Goal: Feedback & Contribution: Contribute content

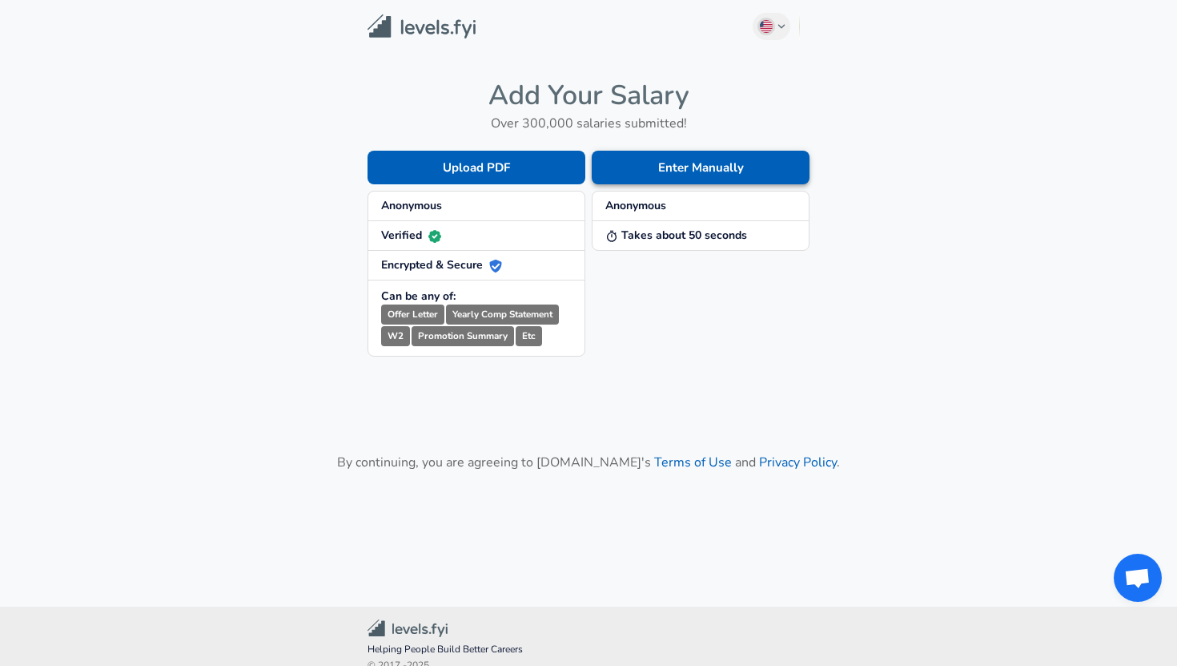
click at [688, 165] on button "Enter Manually" at bounding box center [701, 168] width 218 height 34
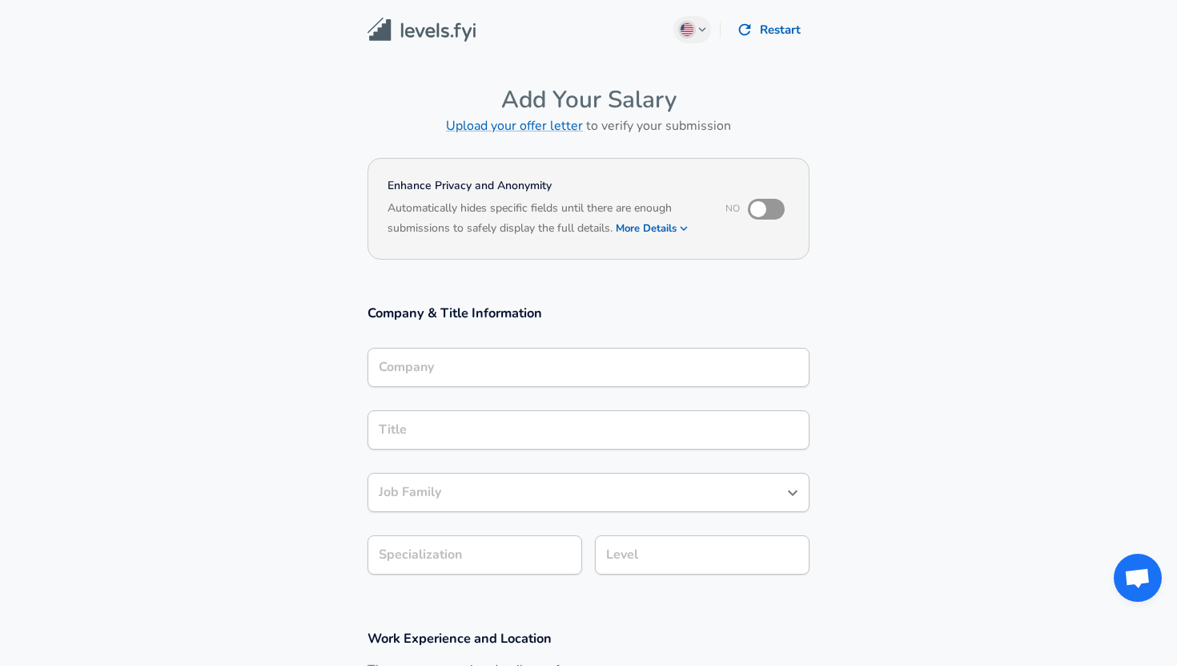
click at [446, 372] on div "Company" at bounding box center [589, 367] width 442 height 39
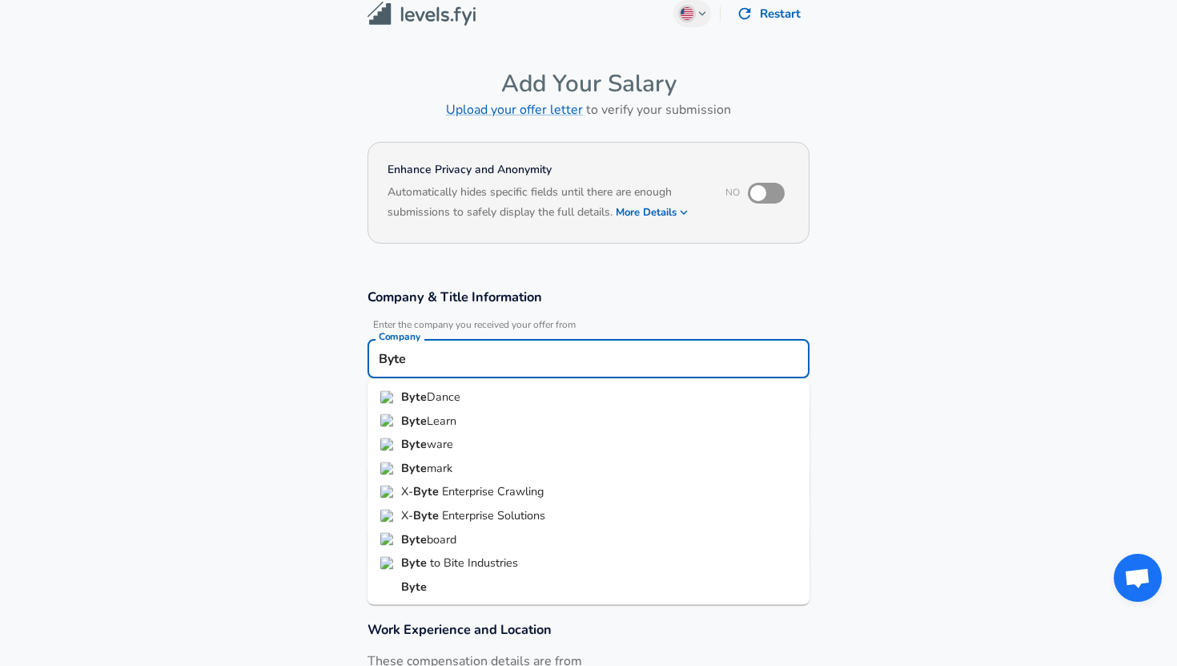
click at [422, 400] on strong "Byte" at bounding box center [414, 396] width 26 height 16
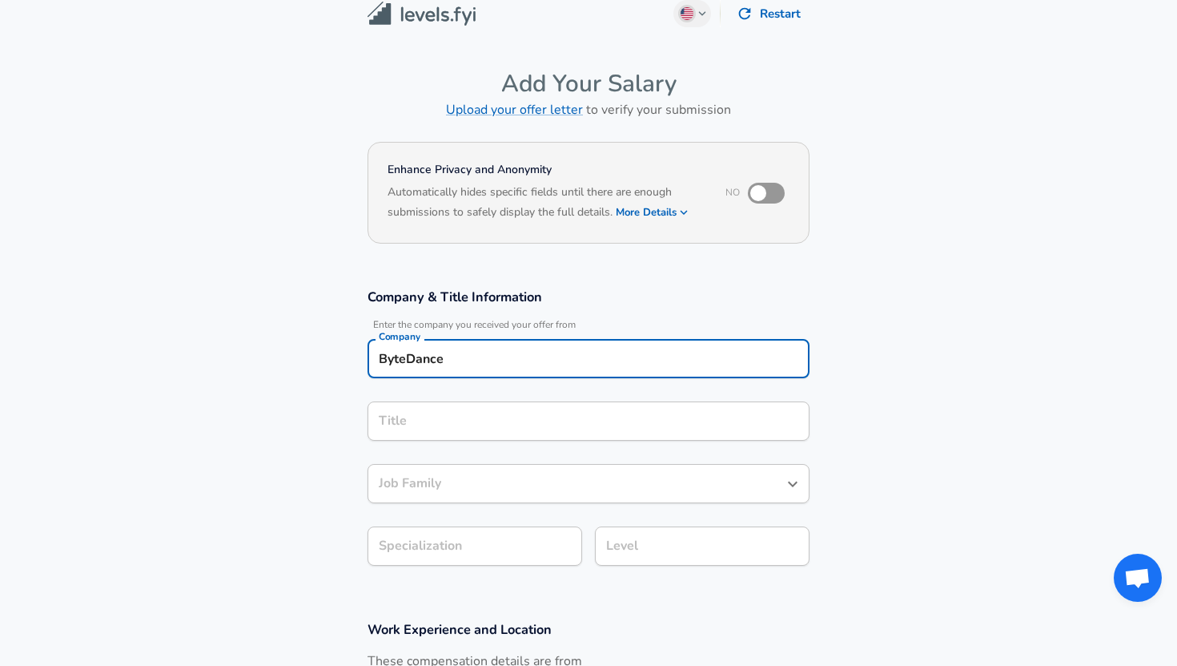
type input "ByteDance"
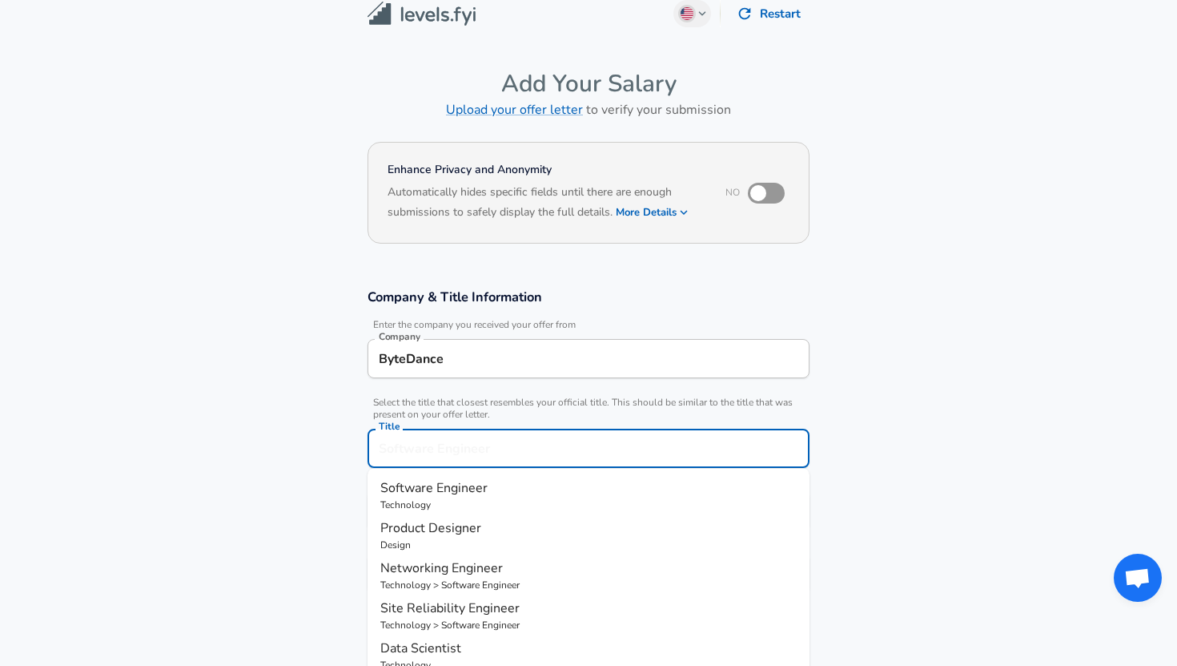
scroll to position [48, 0]
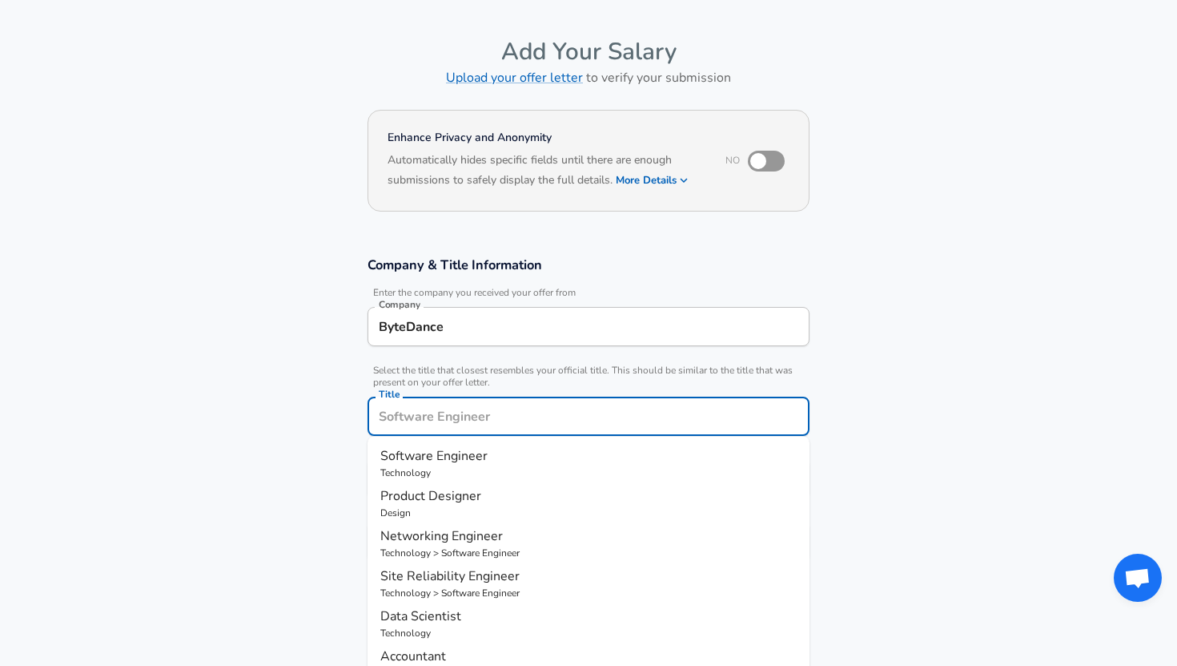
click at [462, 423] on input "Title" at bounding box center [589, 416] width 428 height 25
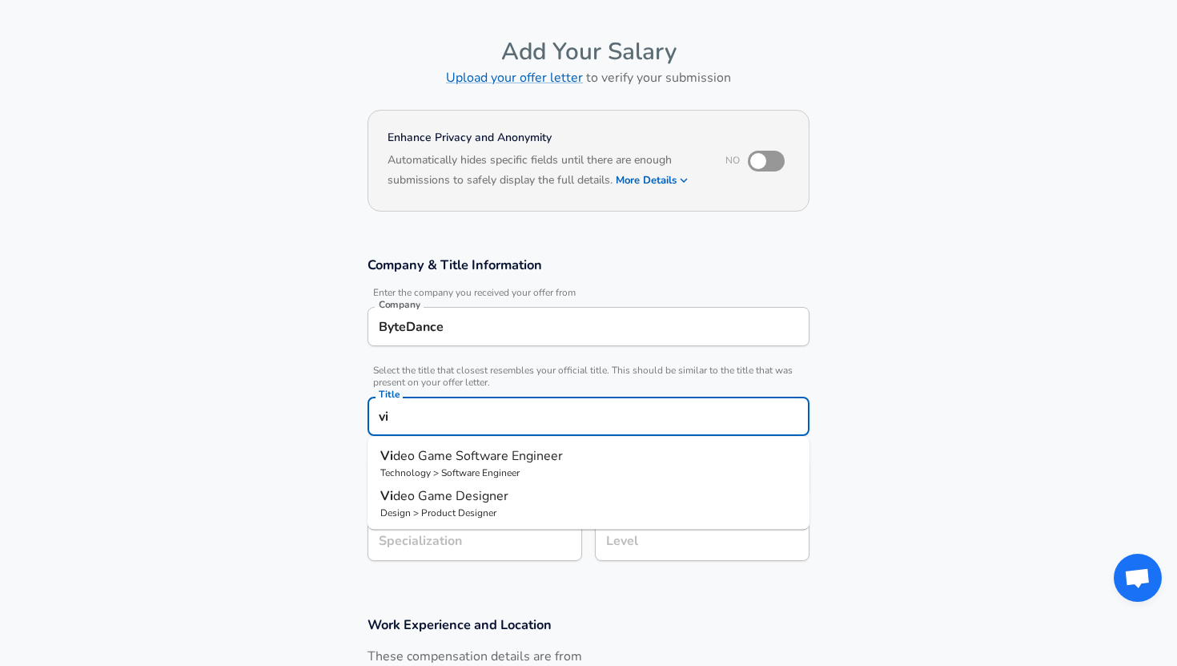
type input "v"
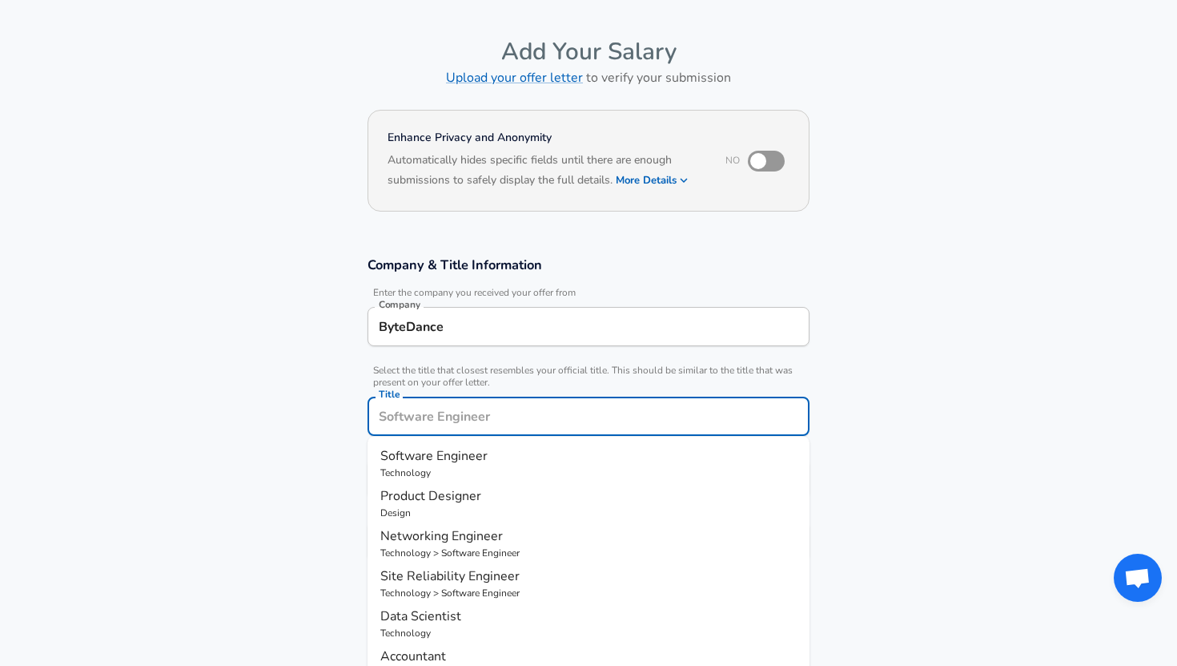
click at [494, 478] on p "Technology" at bounding box center [588, 472] width 416 height 14
type input "Software Engineer"
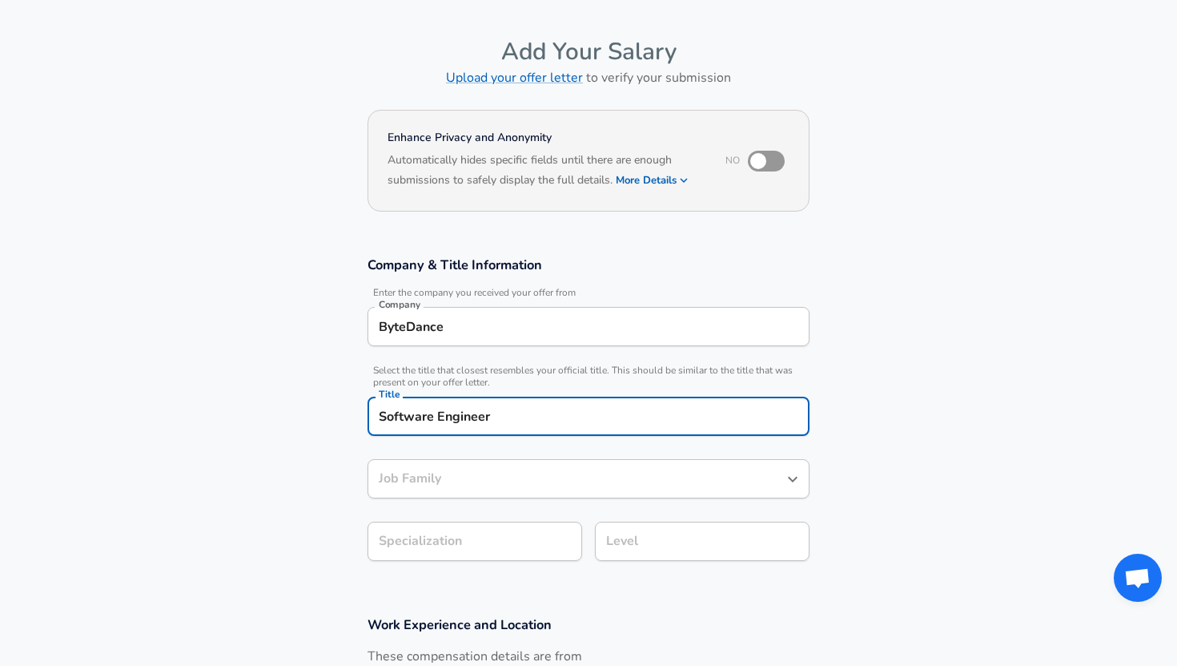
type input "Software Engineer"
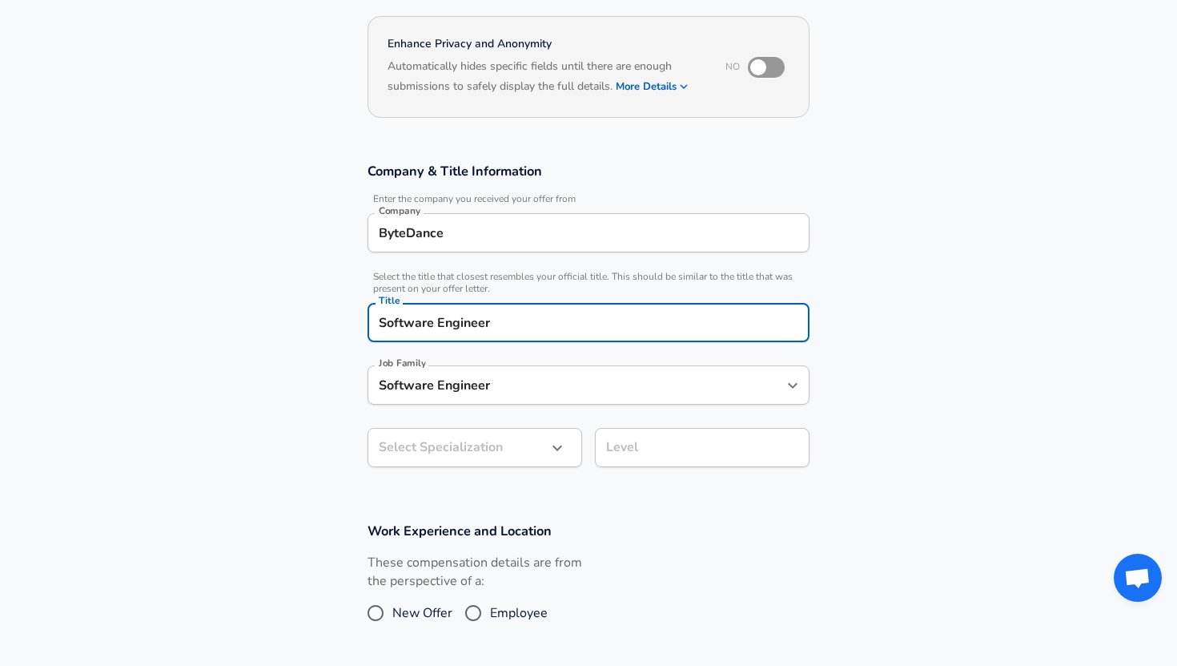
click at [492, 437] on body "English ([GEOGRAPHIC_DATA]) Change Restart Add Your Salary Upload your offer le…" at bounding box center [588, 191] width 1177 height 666
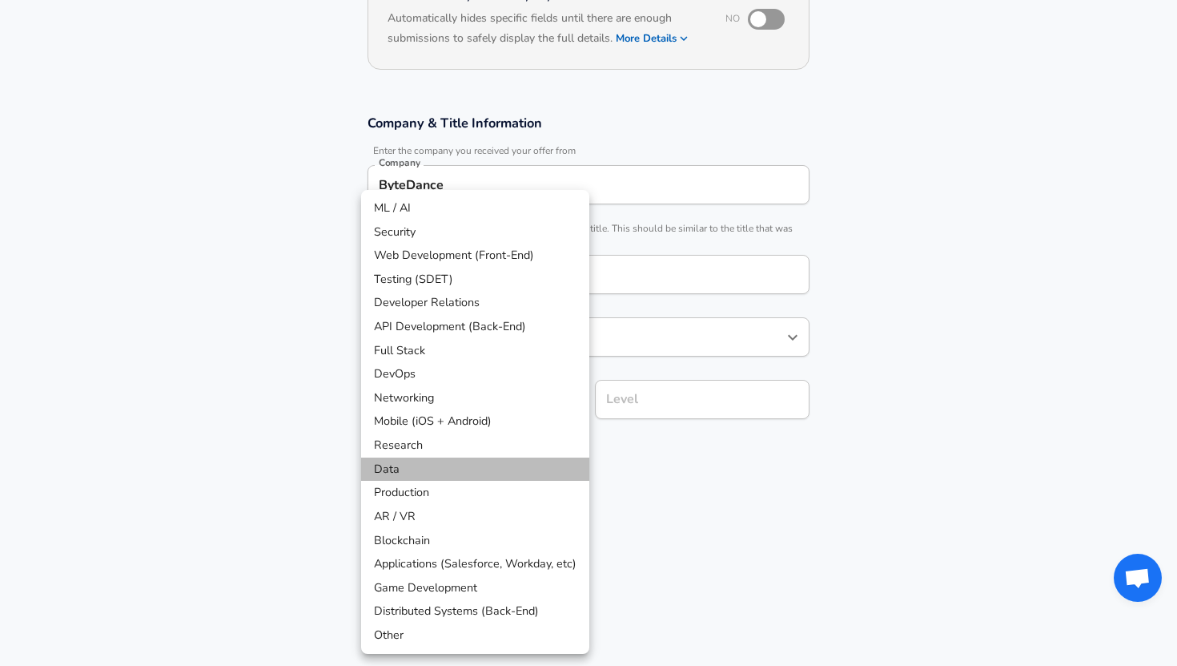
click at [470, 460] on li "Data" at bounding box center [475, 469] width 228 height 24
type input "Data"
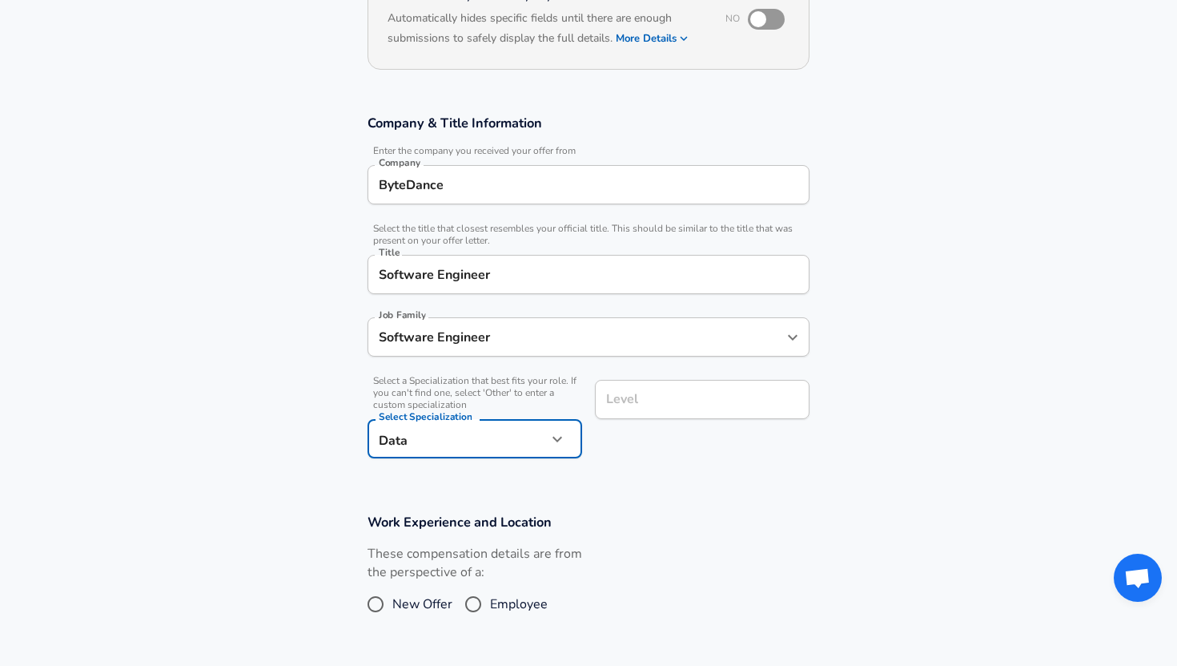
scroll to position [222, 0]
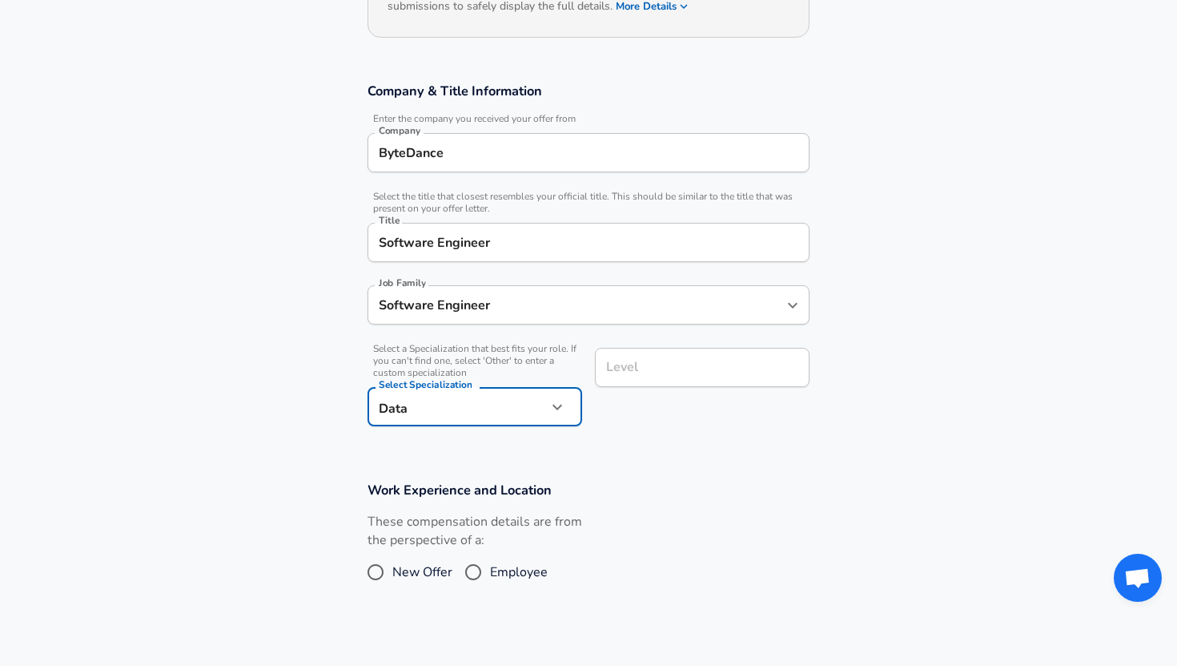
click at [692, 380] on input "Level" at bounding box center [702, 367] width 200 height 25
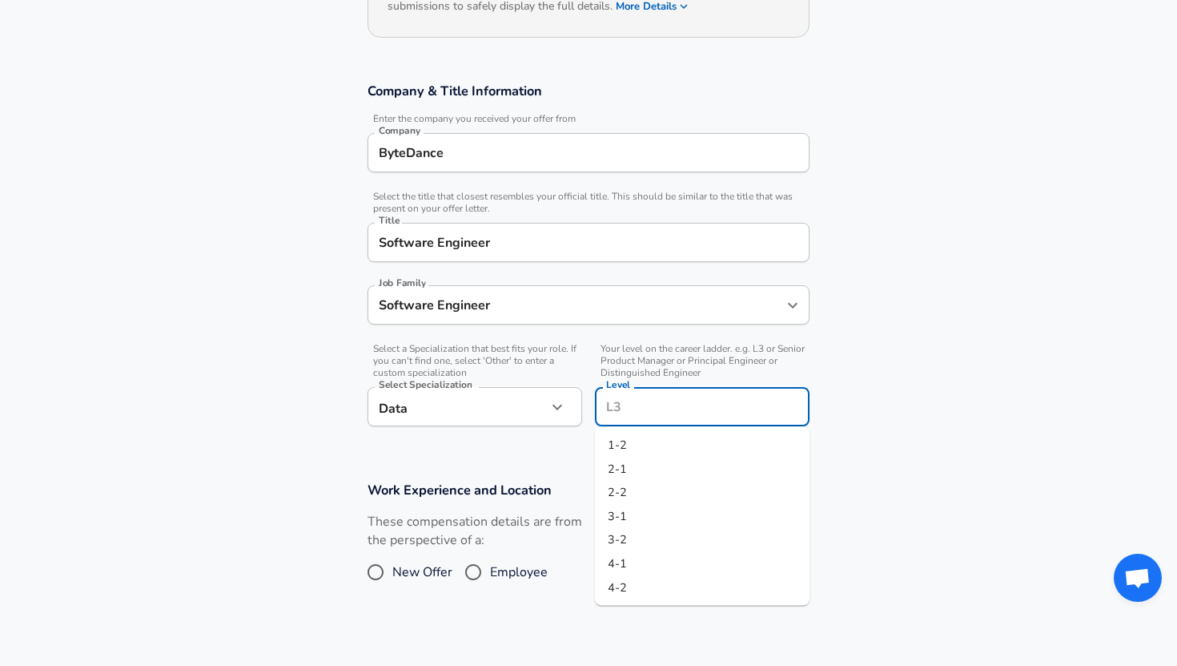
click at [706, 470] on li "2-1" at bounding box center [702, 469] width 215 height 24
type input "2-1"
click at [688, 539] on div "These compensation details are from the perspective of a: New Offer Employee" at bounding box center [582, 555] width 455 height 85
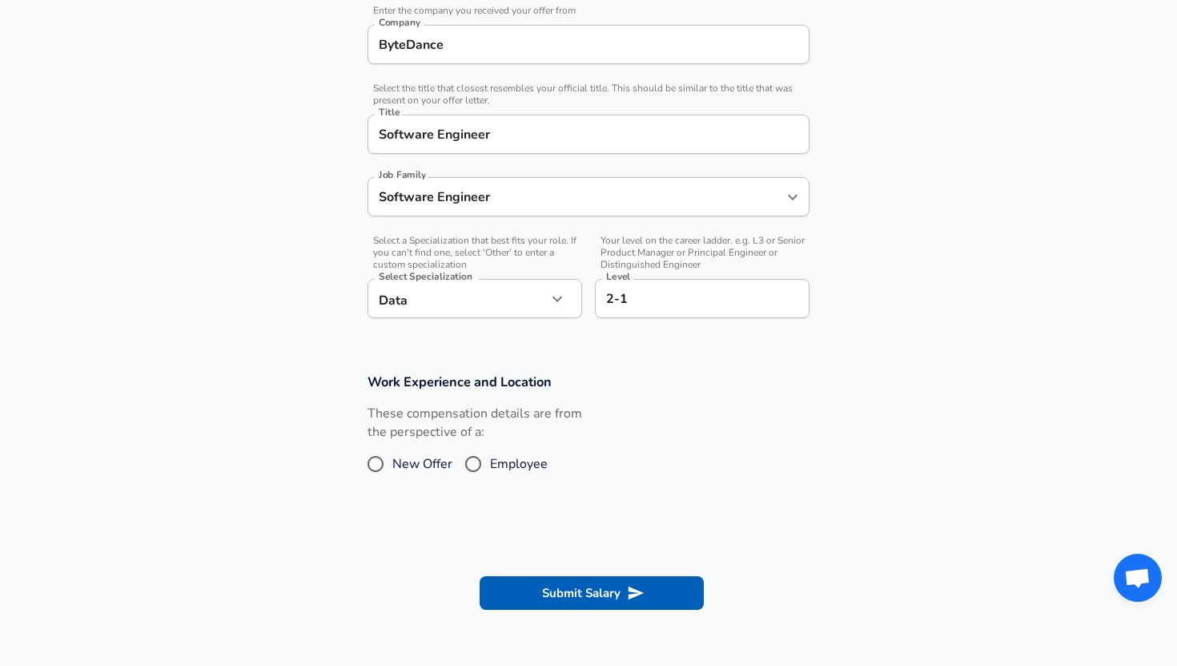
click at [469, 461] on input "Employee" at bounding box center [474, 464] width 34 height 26
radio input "true"
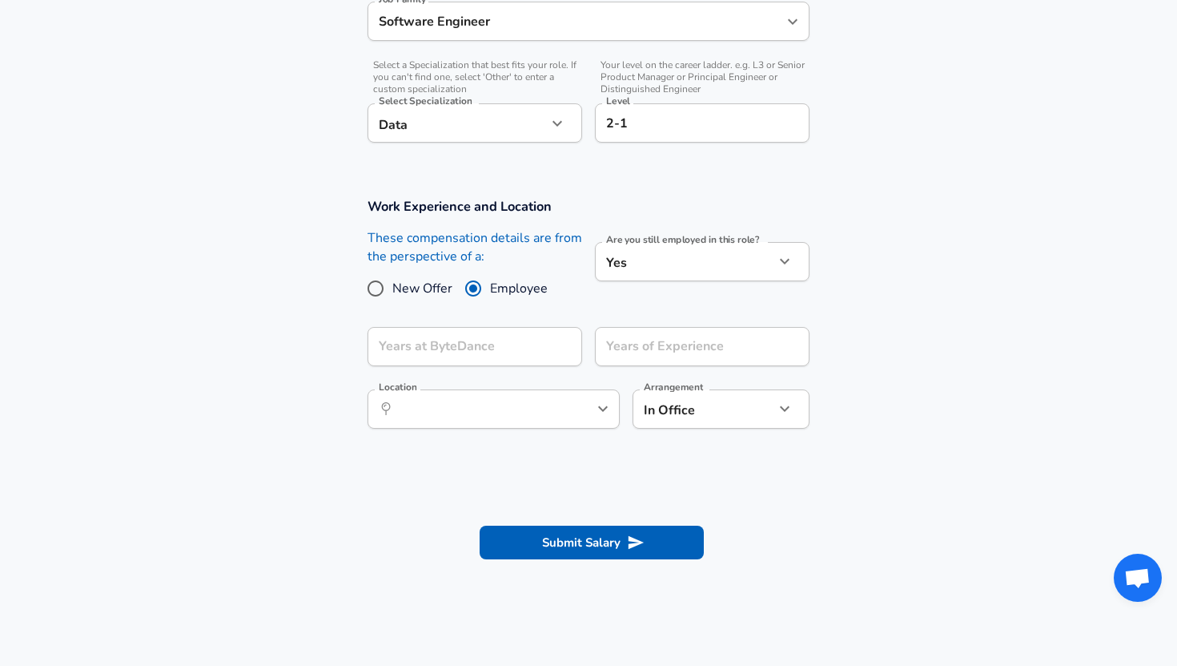
scroll to position [585, 0]
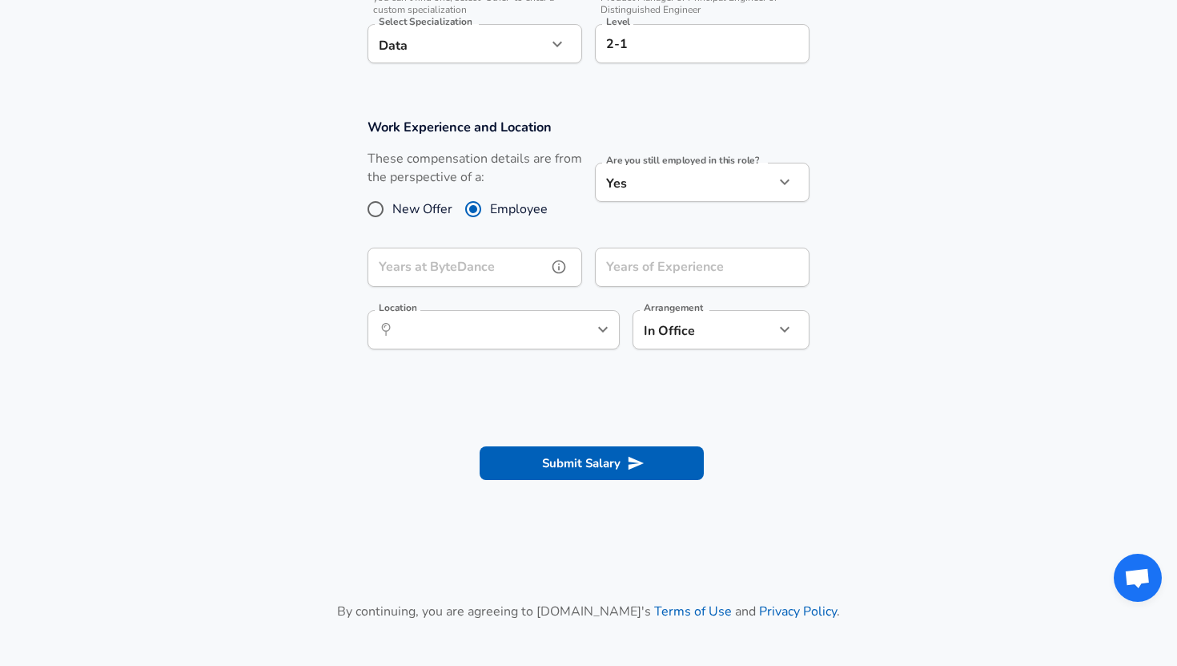
click at [501, 264] on input "Years at ByteDance" at bounding box center [457, 266] width 179 height 39
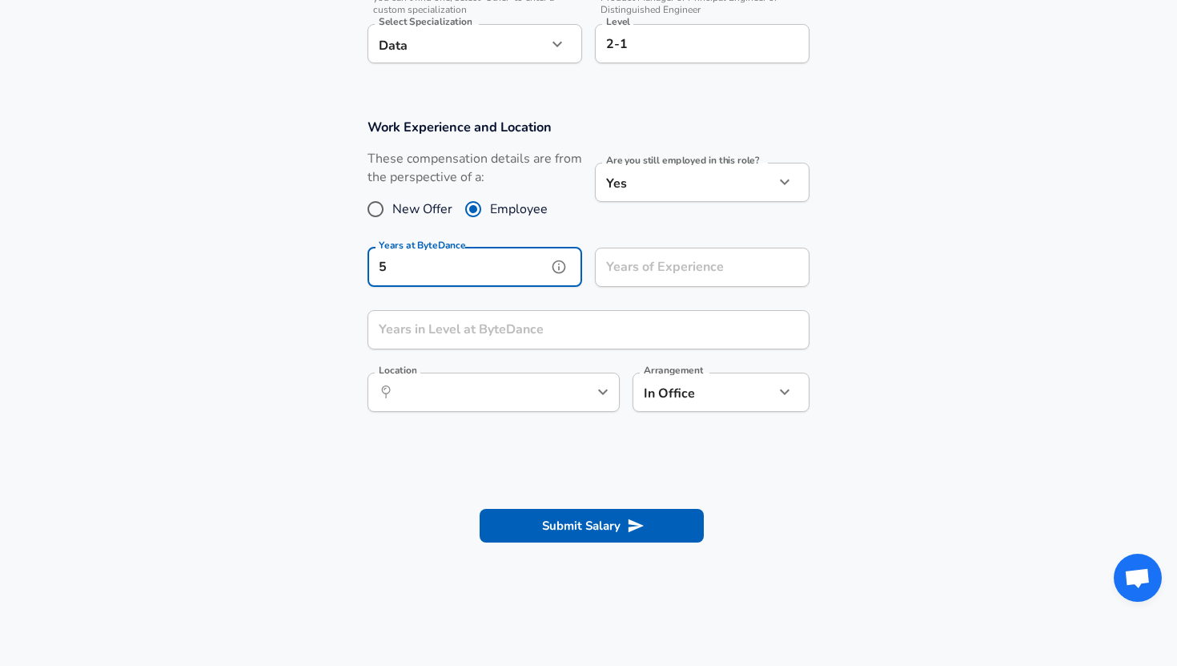
type input "5"
click at [709, 277] on input "Years of Experience" at bounding box center [684, 266] width 179 height 39
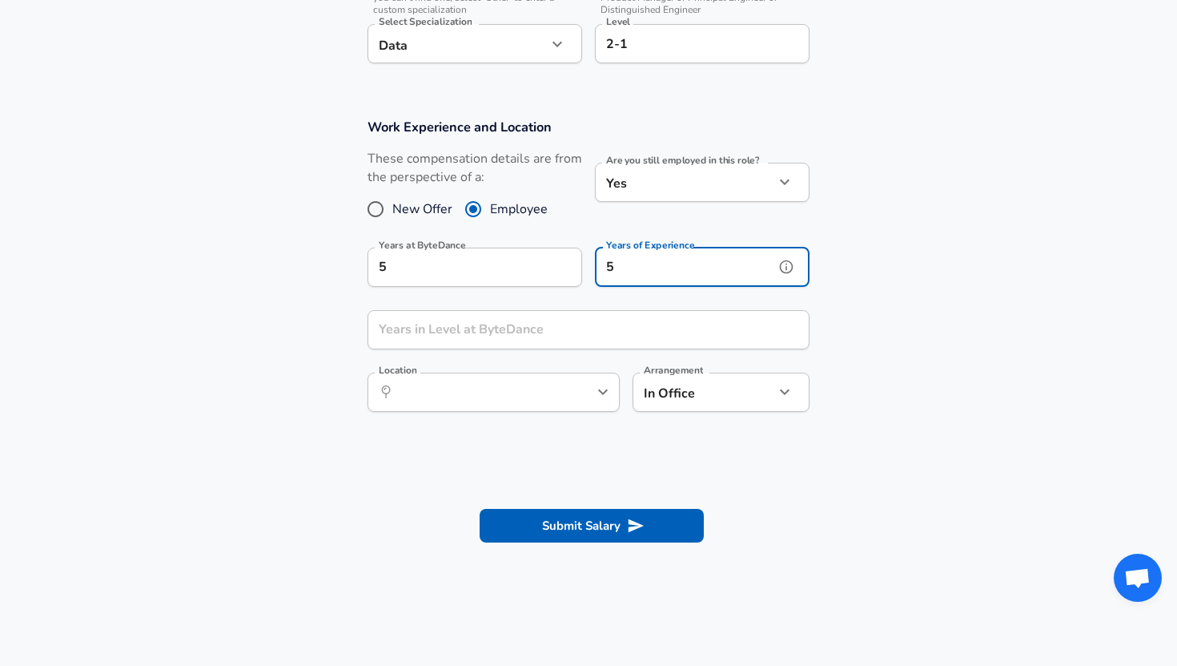
type input "5"
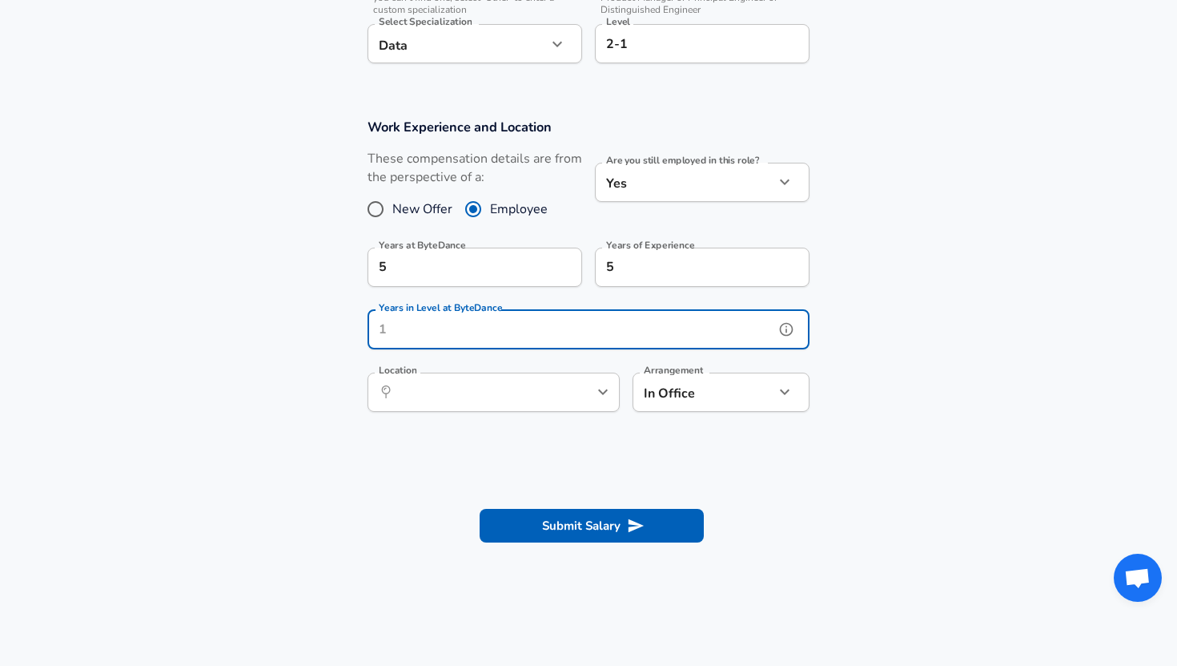
click at [493, 338] on input "Years in Level at ByteDance" at bounding box center [571, 329] width 407 height 39
click at [787, 330] on icon "help" at bounding box center [787, 330] width 14 height 14
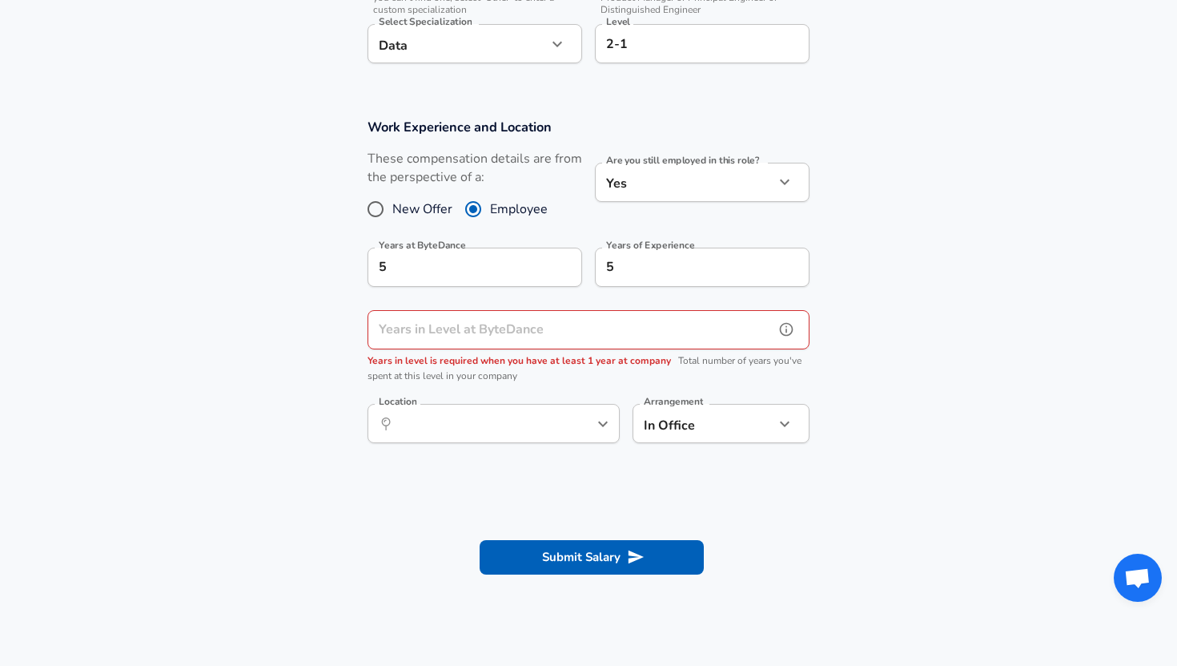
click at [661, 318] on input "Years in Level at ByteDance" at bounding box center [571, 329] width 407 height 39
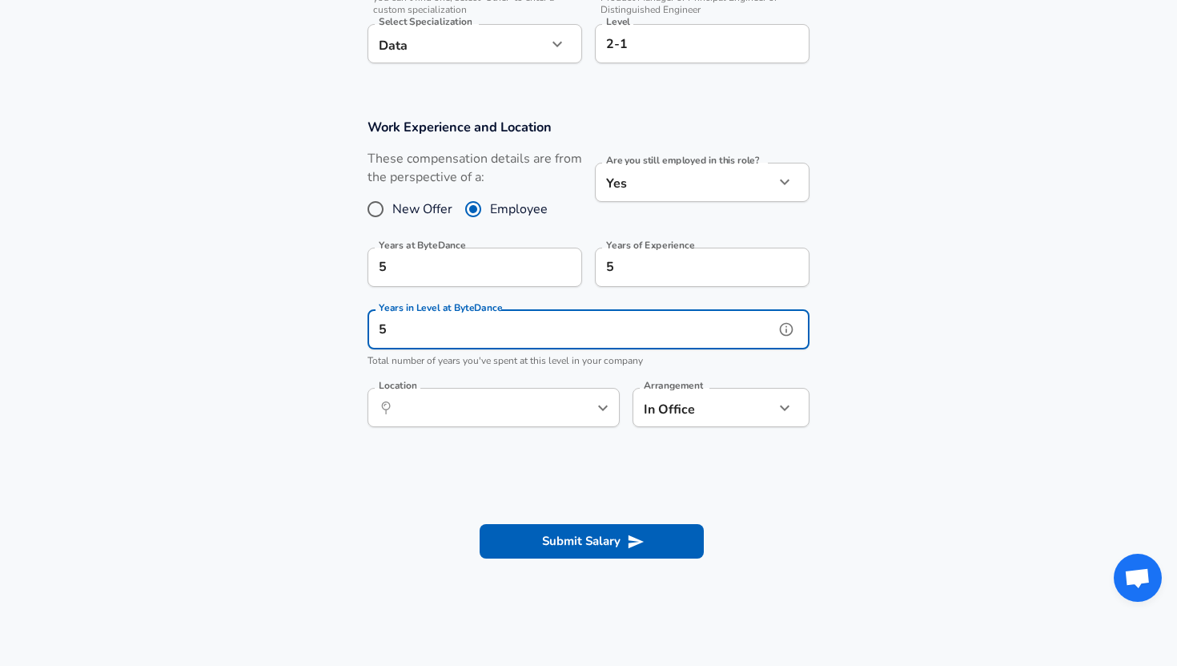
type input "5"
click at [988, 391] on section "Work Experience and Location These compensation details are from the perspectiv…" at bounding box center [588, 281] width 1177 height 364
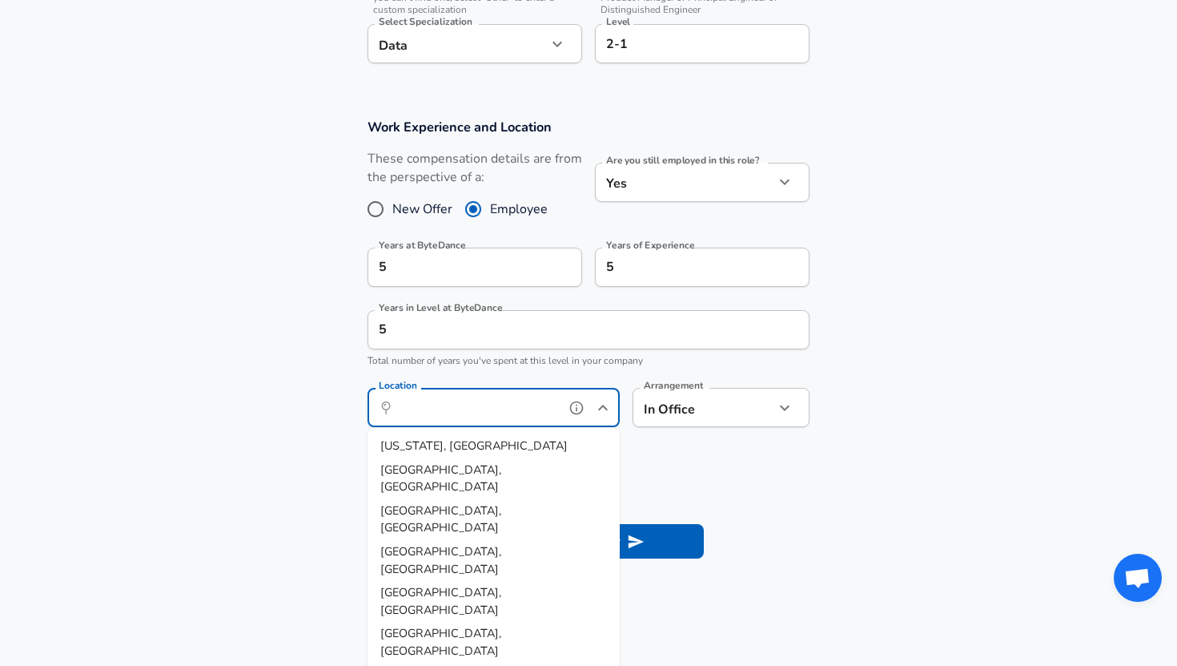
click at [498, 410] on input "Location" at bounding box center [476, 407] width 164 height 25
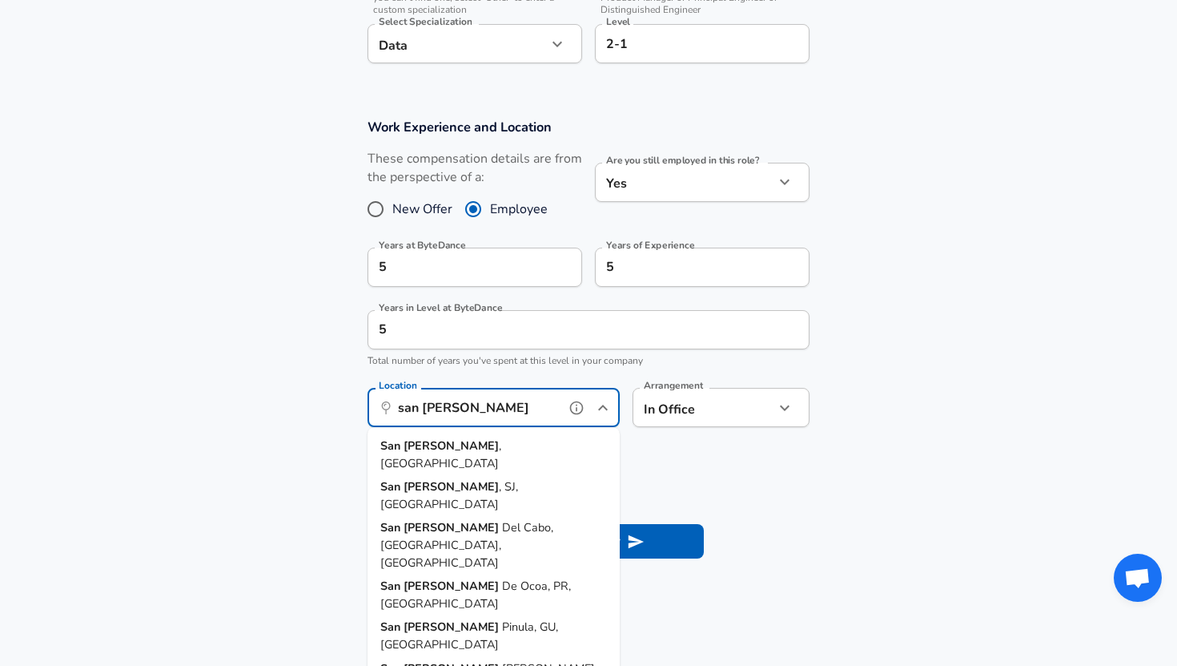
click at [493, 450] on li "[GEOGRAPHIC_DATA] , [GEOGRAPHIC_DATA]" at bounding box center [494, 454] width 252 height 41
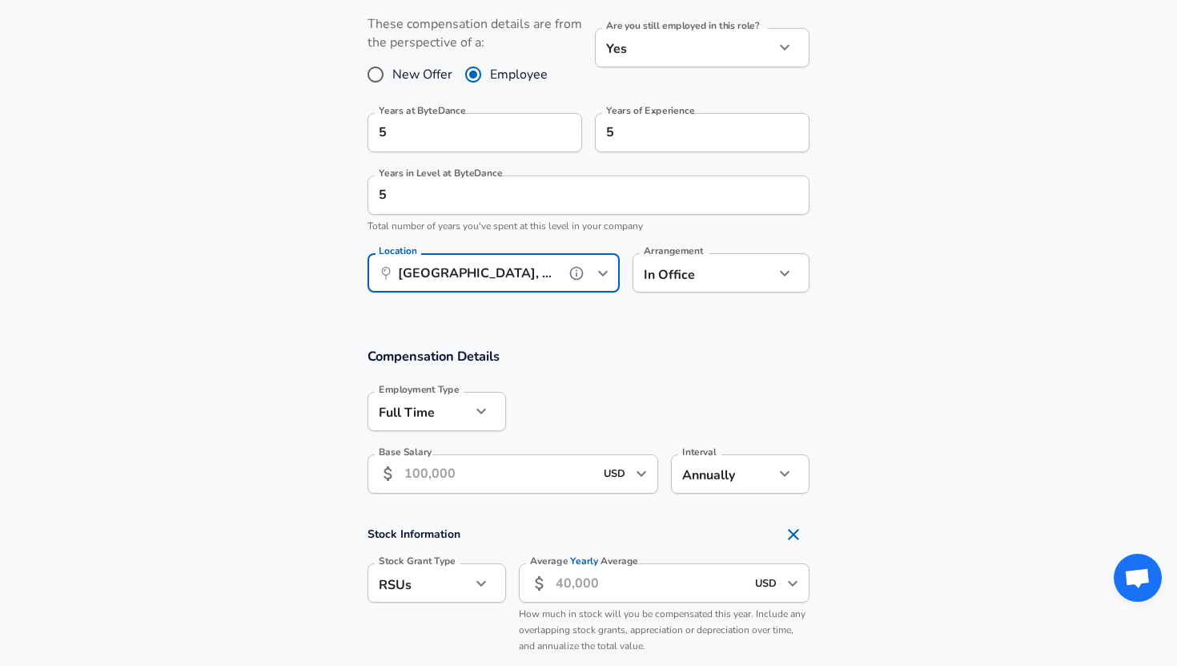
scroll to position [757, 0]
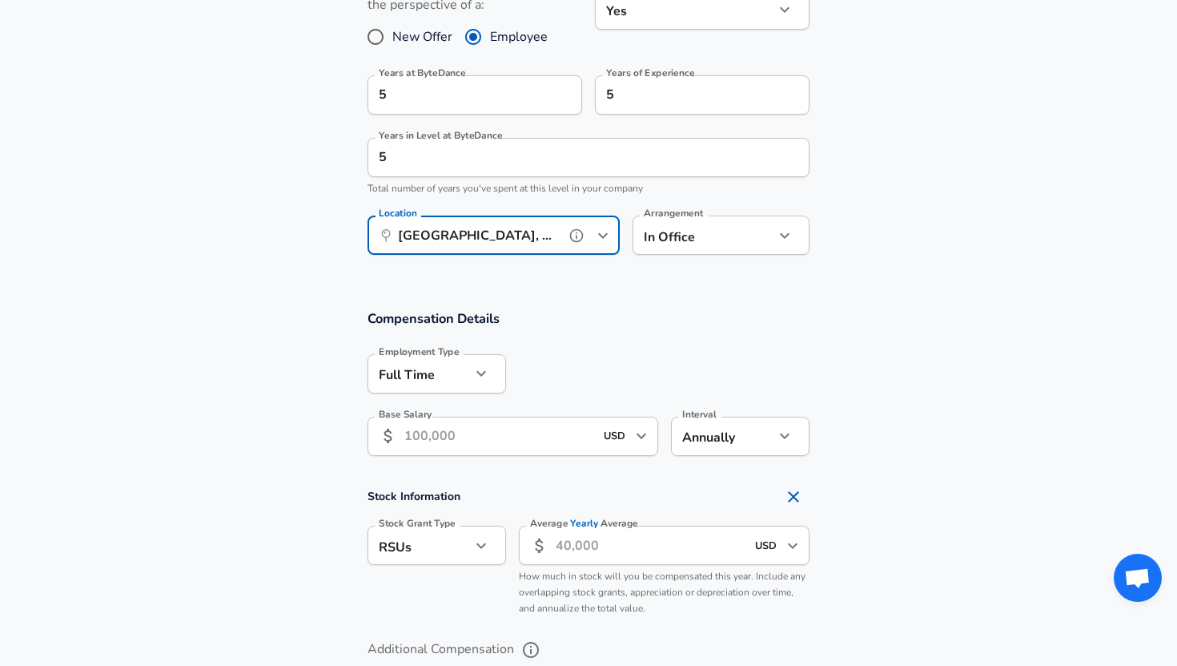
type input "[GEOGRAPHIC_DATA], [GEOGRAPHIC_DATA]"
click at [517, 448] on input "Base Salary" at bounding box center [499, 435] width 190 height 39
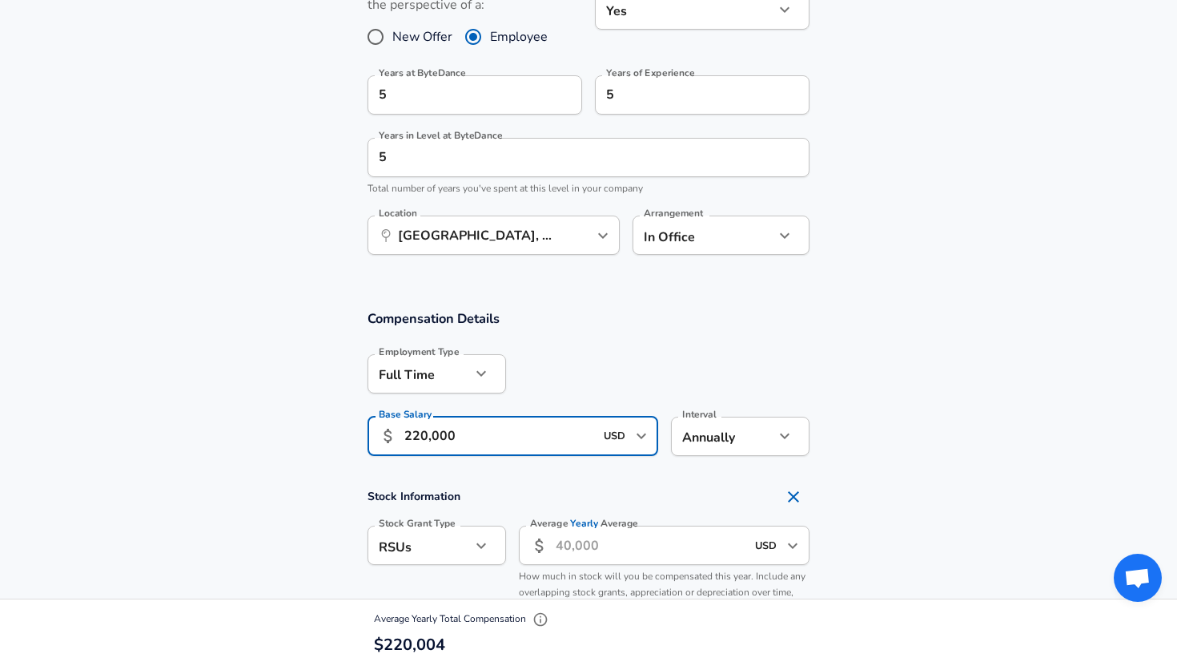
type input "220,000"
click at [1071, 424] on section "Compensation Details Employment Type [DEMOGRAPHIC_DATA] full_time Employment Ty…" at bounding box center [588, 387] width 1177 height 157
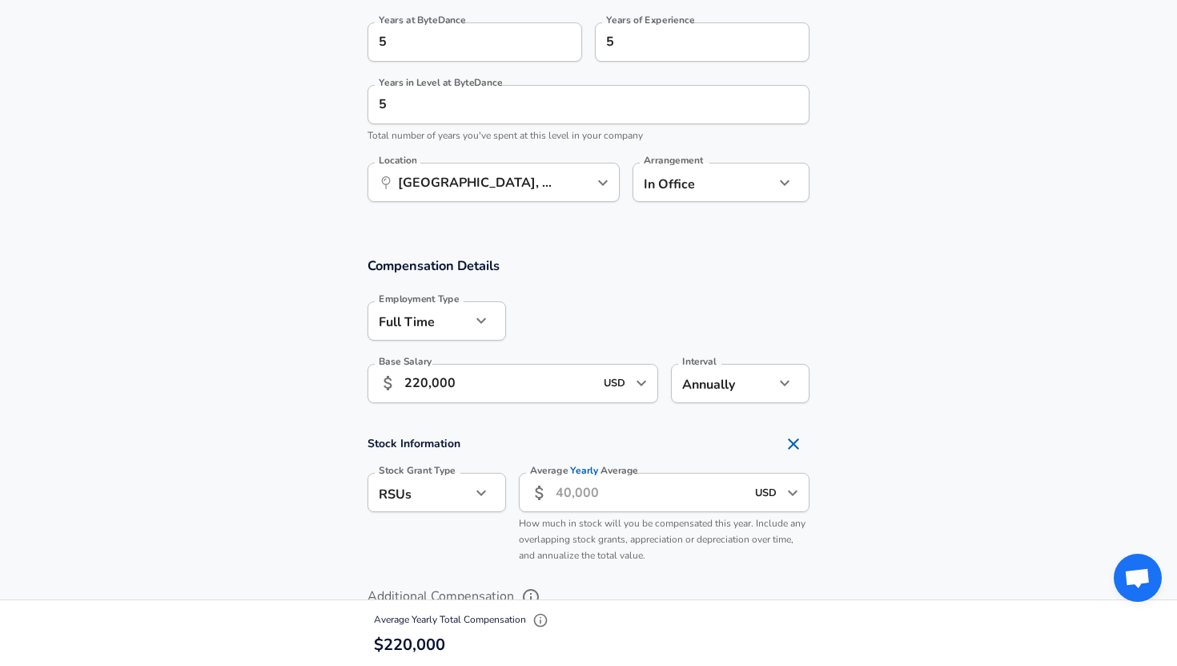
scroll to position [883, 0]
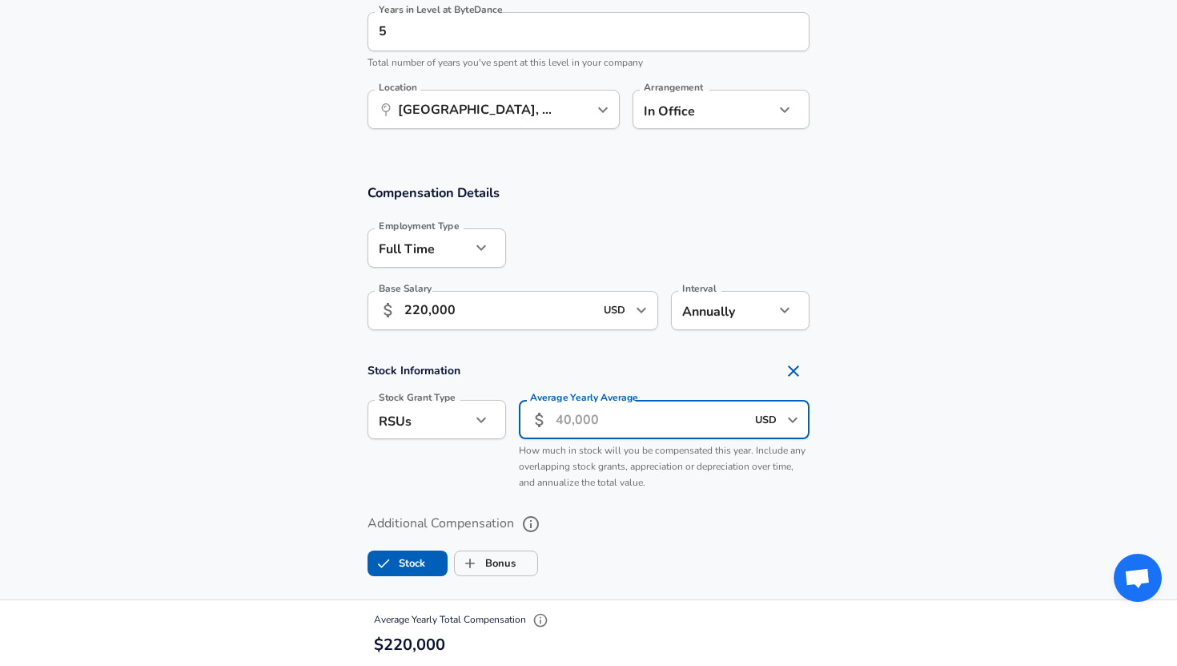
click at [603, 421] on input "Average Yearly Average" at bounding box center [651, 419] width 190 height 39
click at [1008, 443] on section "Stock Information Stock Grant Type RSUs stock Stock Grant Type Average Yearly A…" at bounding box center [588, 426] width 1177 height 143
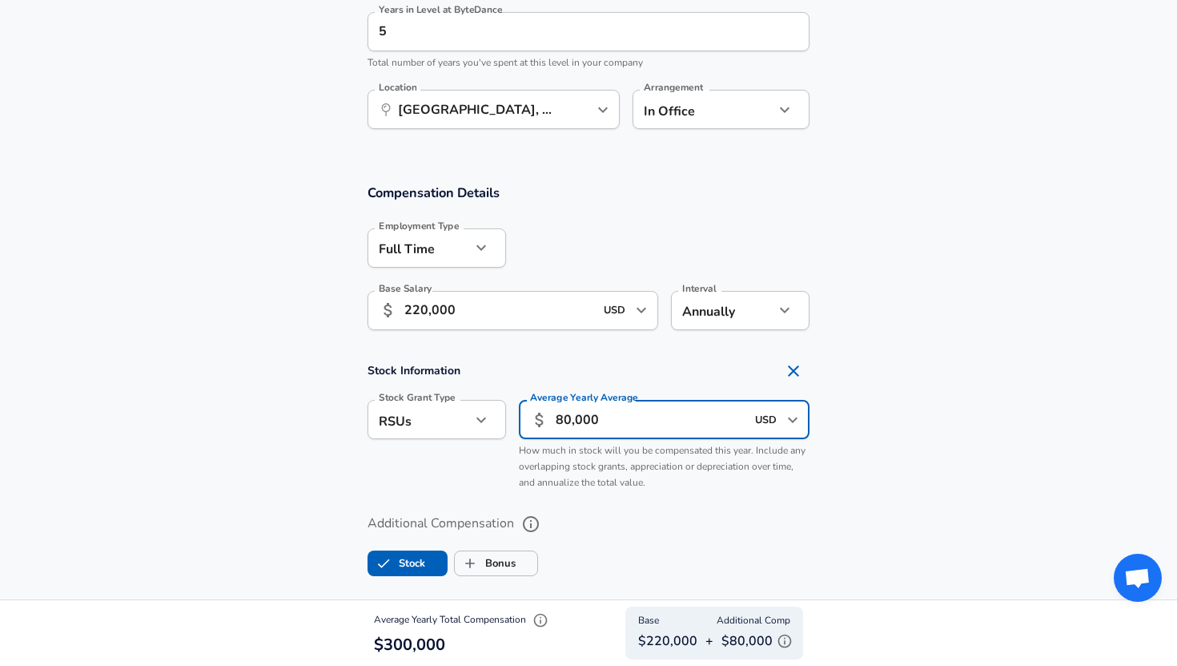
drag, startPoint x: 557, startPoint y: 418, endPoint x: 571, endPoint y: 418, distance: 14.4
click at [571, 418] on input "80,000" at bounding box center [651, 419] width 190 height 39
type input "72,000"
click at [1004, 415] on section "Stock Information Stock Grant Type RSUs stock Stock Grant Type Average Yearly A…" at bounding box center [588, 426] width 1177 height 143
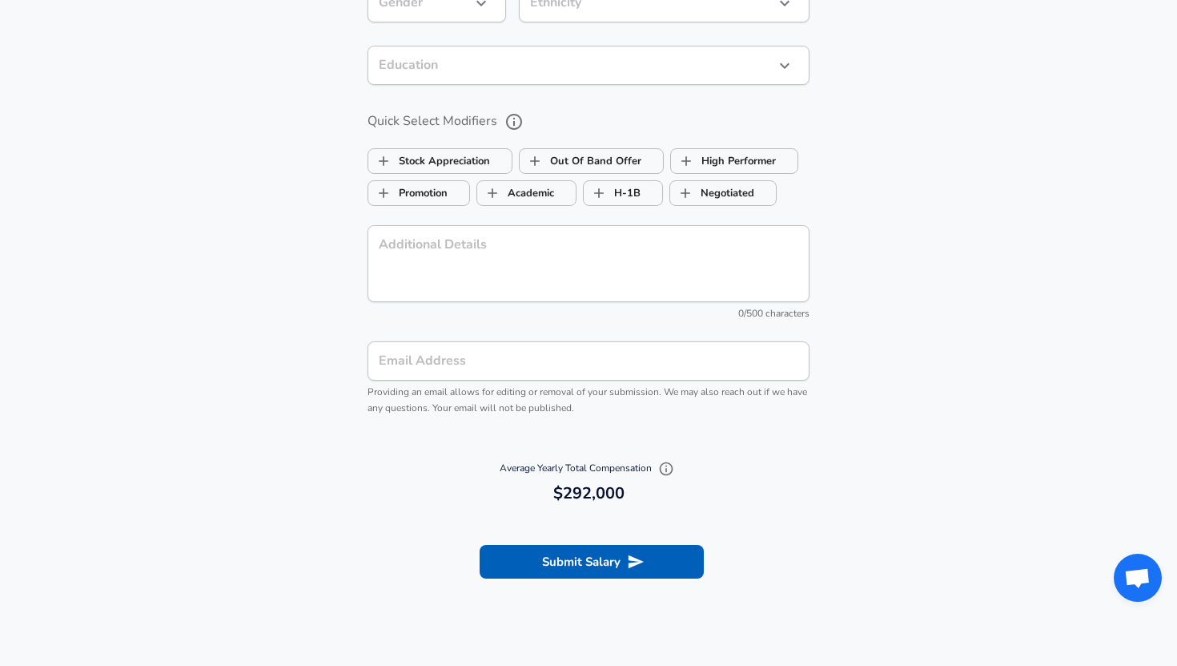
scroll to position [1838, 0]
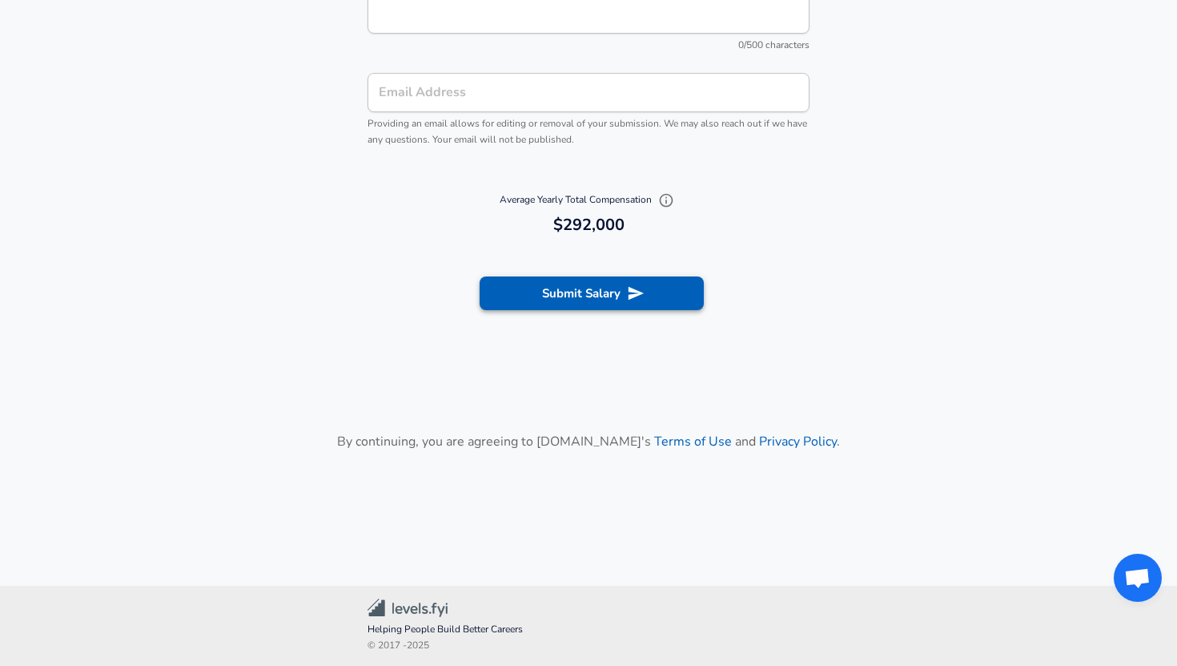
click at [638, 292] on icon "submit" at bounding box center [636, 294] width 15 height 14
